Goal: Answer question/provide support: Share knowledge or assist other users

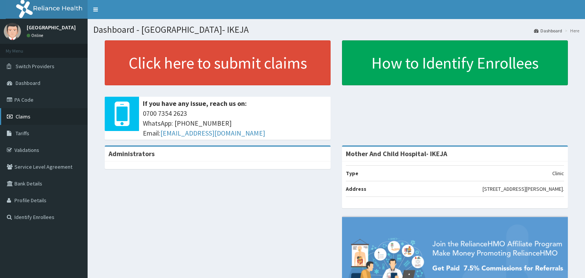
click at [27, 116] on span "Claims" at bounding box center [23, 116] width 15 height 7
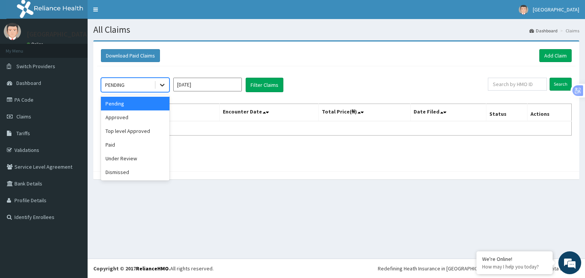
click at [159, 88] on icon at bounding box center [162, 85] width 8 height 8
click at [131, 130] on div "Top level Approved" at bounding box center [135, 131] width 69 height 14
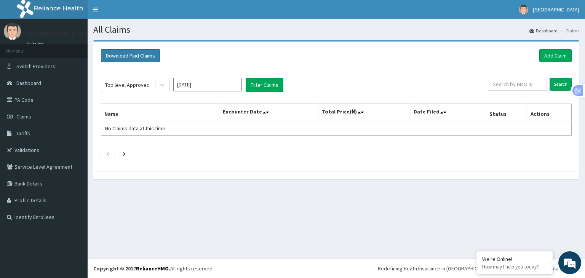
click at [139, 59] on button "Download Paid Claims" at bounding box center [130, 55] width 59 height 13
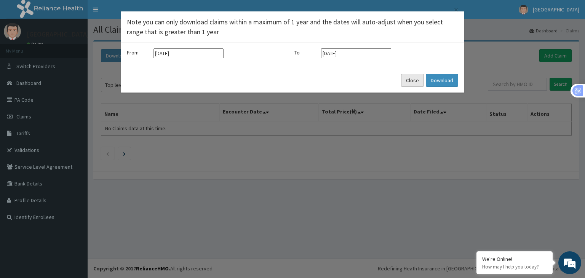
click at [408, 78] on button "Close" at bounding box center [412, 80] width 23 height 13
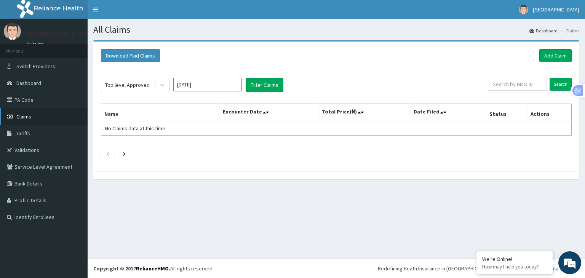
click at [18, 115] on span "Claims" at bounding box center [23, 116] width 15 height 7
click at [114, 154] on li at bounding box center [107, 153] width 13 height 13
click at [161, 83] on icon at bounding box center [162, 85] width 8 height 8
click at [220, 192] on div "All Claims Dashboard Claims Download Paid Claims Add Claim × Note you can only …" at bounding box center [336, 138] width 497 height 239
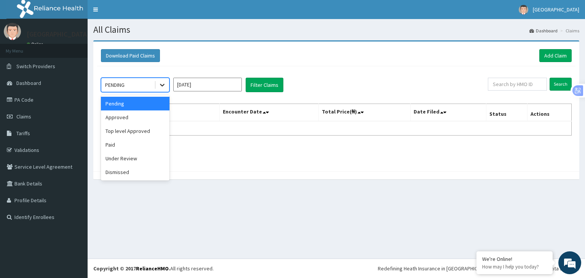
click at [163, 82] on icon at bounding box center [162, 85] width 8 height 8
click at [111, 116] on div "Approved" at bounding box center [135, 117] width 69 height 14
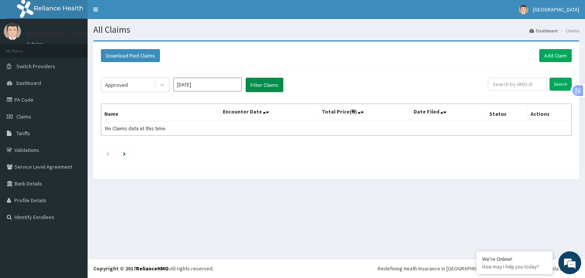
click at [260, 83] on button "Filter Claims" at bounding box center [265, 85] width 38 height 14
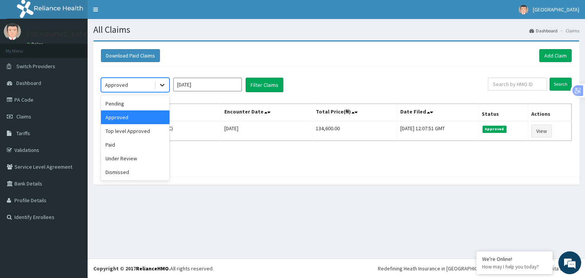
click at [164, 86] on icon at bounding box center [162, 85] width 8 height 8
click at [127, 107] on div "Pending" at bounding box center [135, 104] width 69 height 14
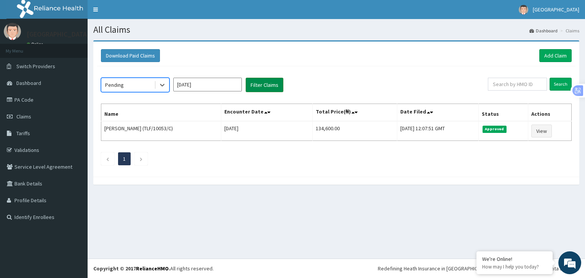
click at [262, 89] on button "Filter Claims" at bounding box center [265, 85] width 38 height 14
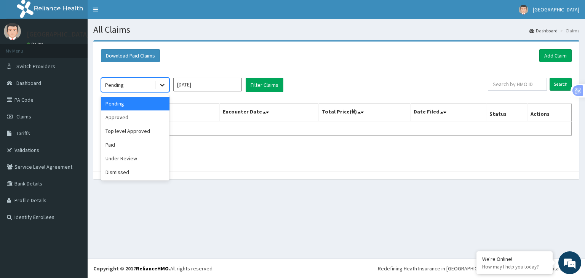
click at [163, 86] on icon at bounding box center [162, 85] width 8 height 8
click at [121, 128] on div "Top level Approved" at bounding box center [135, 131] width 69 height 14
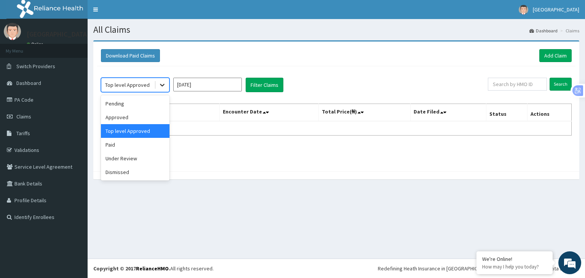
click at [163, 88] on div at bounding box center [162, 85] width 14 height 14
click at [126, 105] on div "Pending" at bounding box center [135, 104] width 69 height 14
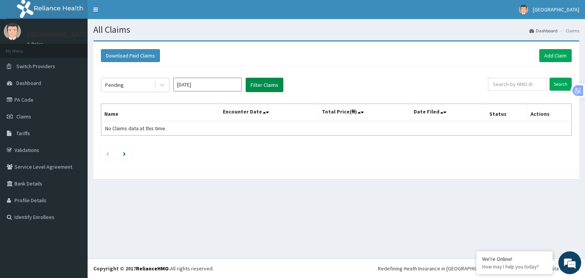
click at [257, 82] on button "Filter Claims" at bounding box center [265, 85] width 38 height 14
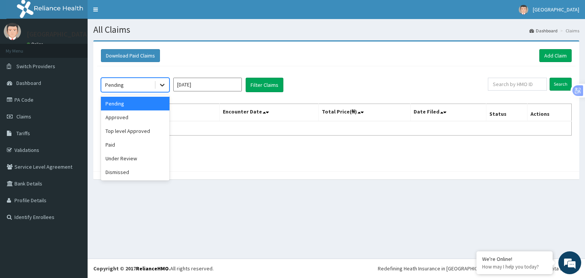
click at [160, 86] on icon at bounding box center [162, 85] width 8 height 8
click at [137, 117] on div "Approved" at bounding box center [135, 117] width 69 height 14
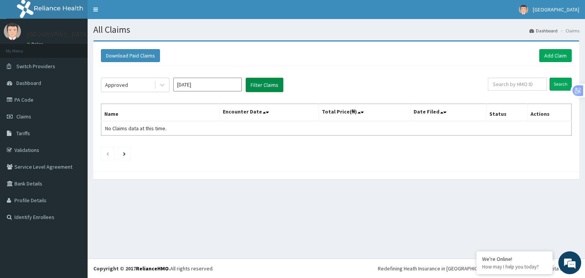
click at [254, 85] on button "Filter Claims" at bounding box center [265, 85] width 38 height 14
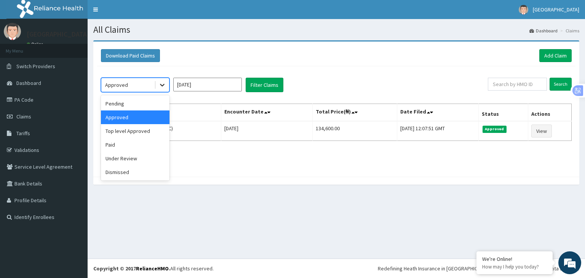
click at [163, 87] on icon at bounding box center [162, 85] width 8 height 8
click at [122, 130] on div "Top level Approved" at bounding box center [135, 131] width 69 height 14
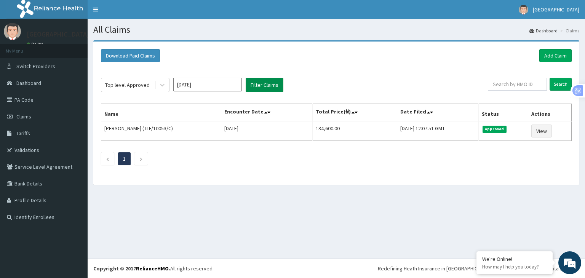
click at [250, 83] on button "Filter Claims" at bounding box center [265, 85] width 38 height 14
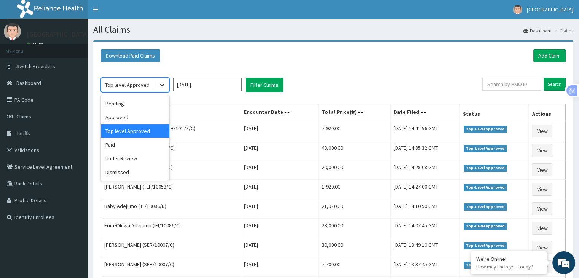
click at [164, 84] on icon at bounding box center [162, 85] width 5 height 3
click at [113, 145] on div "Paid" at bounding box center [135, 145] width 69 height 14
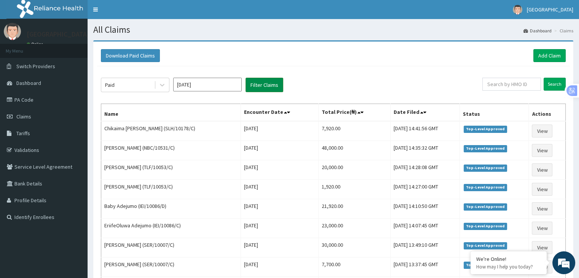
click at [273, 86] on button "Filter Claims" at bounding box center [265, 85] width 38 height 14
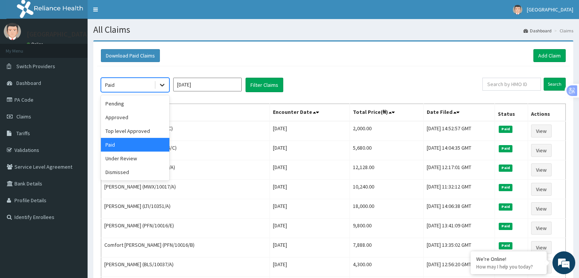
click at [164, 89] on div at bounding box center [162, 85] width 14 height 14
click at [123, 107] on div "Pending" at bounding box center [135, 104] width 69 height 14
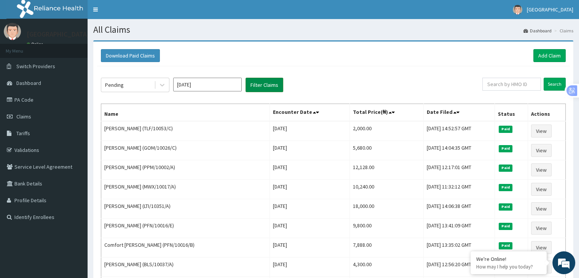
click at [264, 80] on button "Filter Claims" at bounding box center [265, 85] width 38 height 14
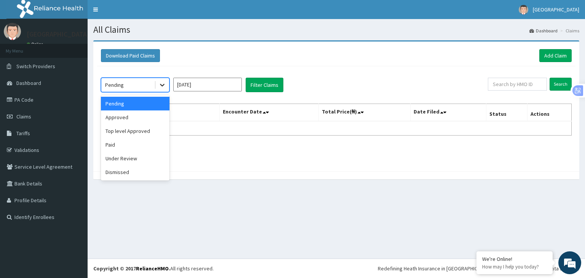
click at [162, 86] on icon at bounding box center [162, 85] width 8 height 8
click at [128, 118] on div "Approved" at bounding box center [135, 117] width 69 height 14
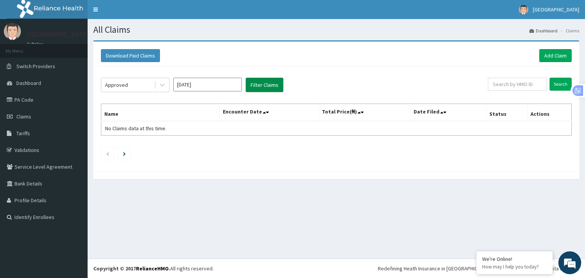
click at [276, 84] on button "Filter Claims" at bounding box center [265, 85] width 38 height 14
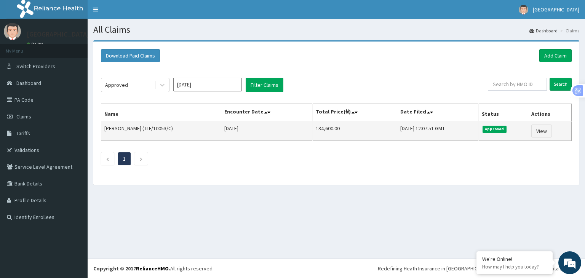
click at [491, 135] on td "Approved" at bounding box center [502, 131] width 49 height 20
click at [542, 129] on link "View" at bounding box center [541, 130] width 21 height 13
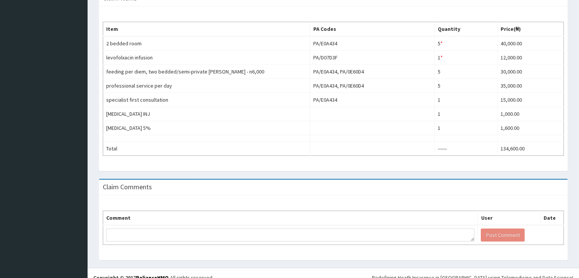
scroll to position [241, 0]
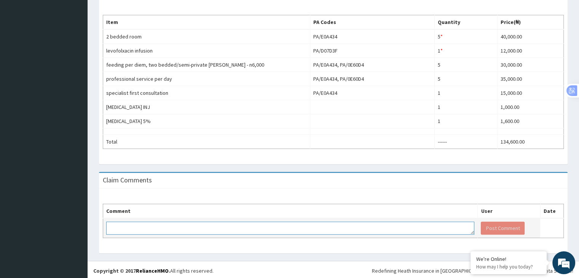
click at [150, 223] on textarea at bounding box center [290, 228] width 368 height 13
type textarea "KINDLY PROCESS PAYMENT"
click at [494, 226] on button "Post Comment" at bounding box center [503, 228] width 44 height 13
